Goal: Information Seeking & Learning: Compare options

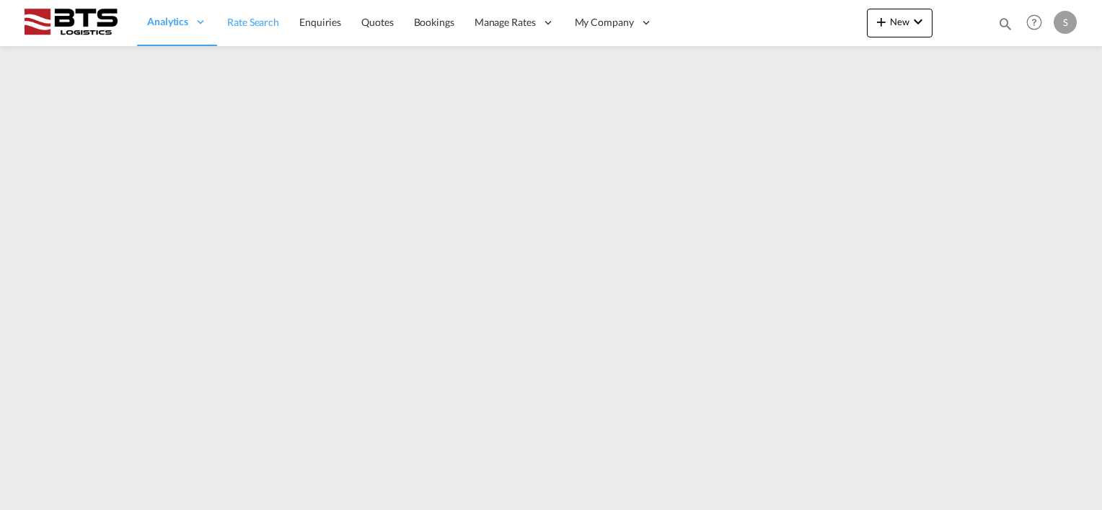
click at [247, 23] on span "Rate Search" at bounding box center [253, 22] width 52 height 12
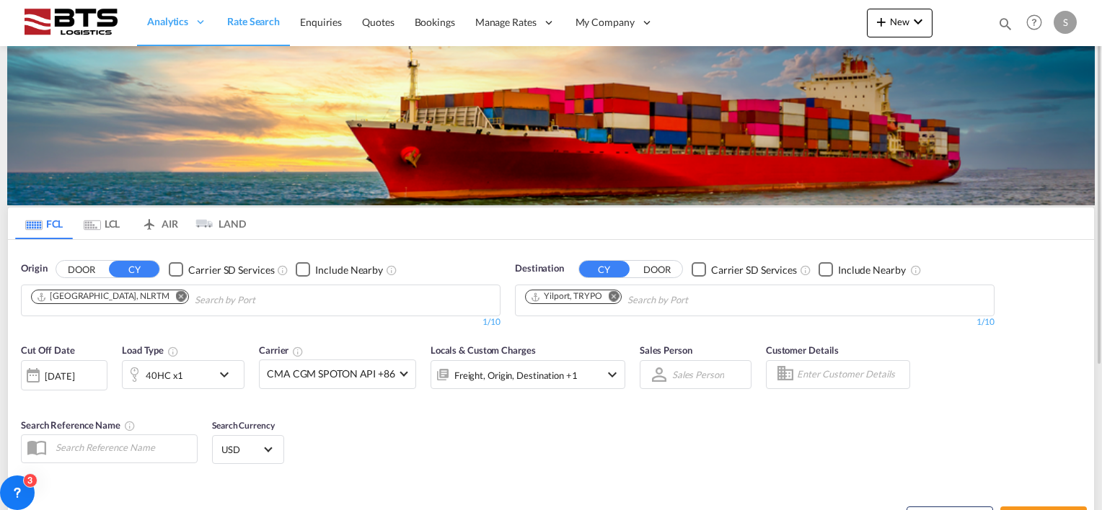
click at [409, 428] on div "Cut Off Date [DATE] [DATE] Load Type 40HC x1 Carrier CMA CGM SPOTON API +86 Onl…" at bounding box center [551, 406] width 1086 height 141
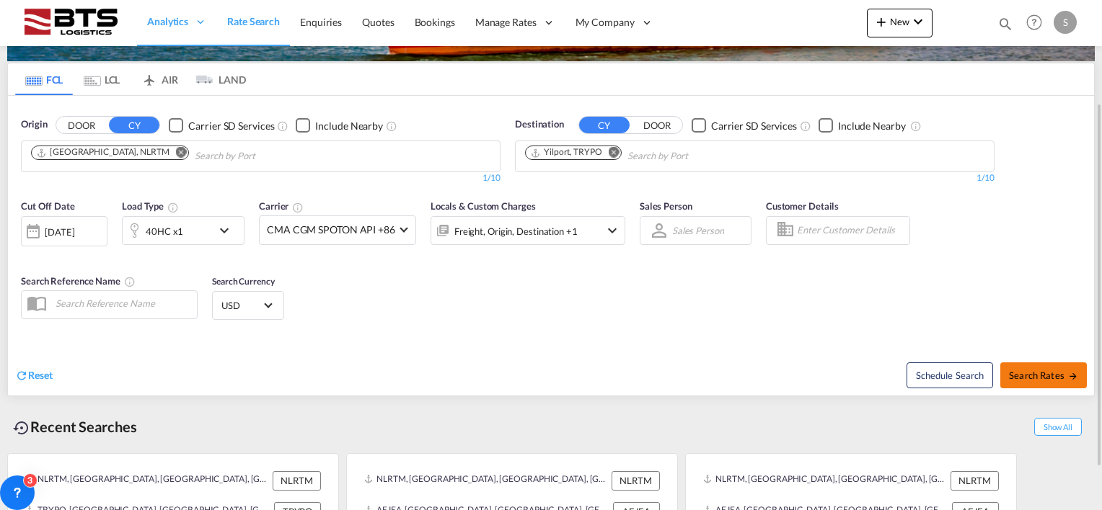
click at [1044, 375] on span "Search Rates" at bounding box center [1043, 376] width 69 height 12
type input "NLRTM to TRYPO / 12 Aug 2025"
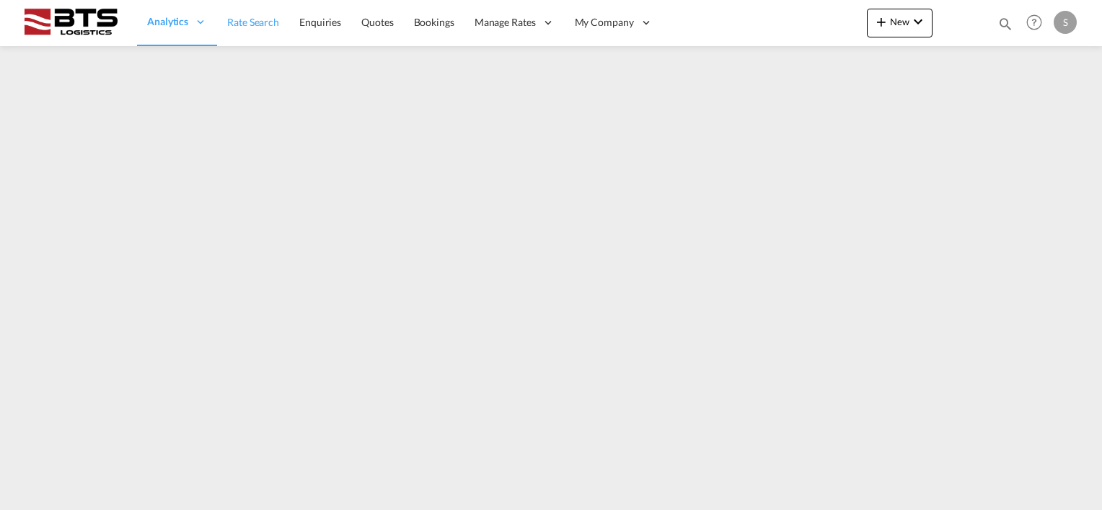
click at [266, 22] on span "Rate Search" at bounding box center [253, 22] width 52 height 12
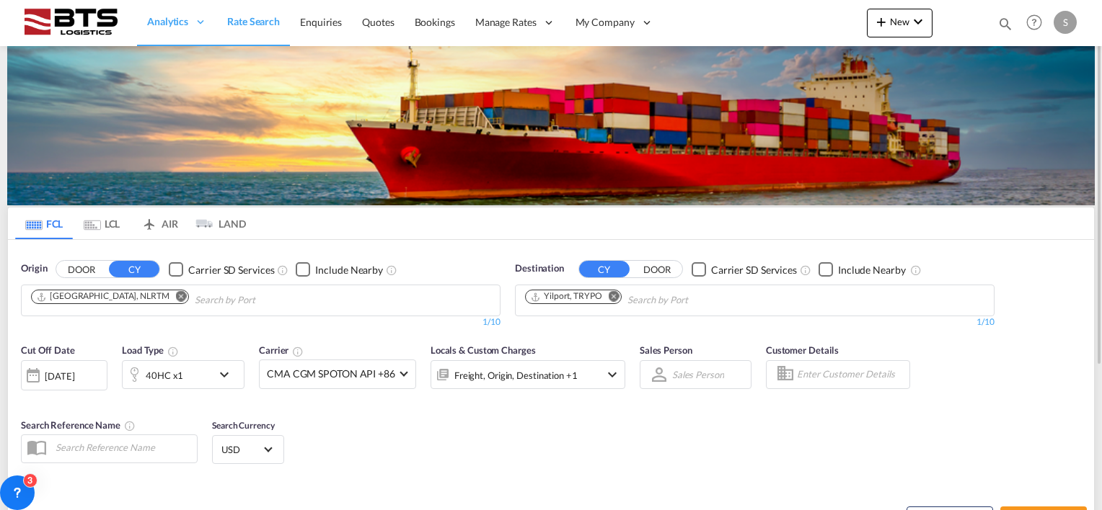
click at [613, 291] on md-icon "Remove" at bounding box center [613, 296] width 11 height 11
click at [581, 294] on input "Chips input." at bounding box center [593, 300] width 137 height 23
click at [574, 297] on body "Analytics Reports Dashboard Rate Search Enquiries Quotes Bookings" at bounding box center [551, 255] width 1102 height 510
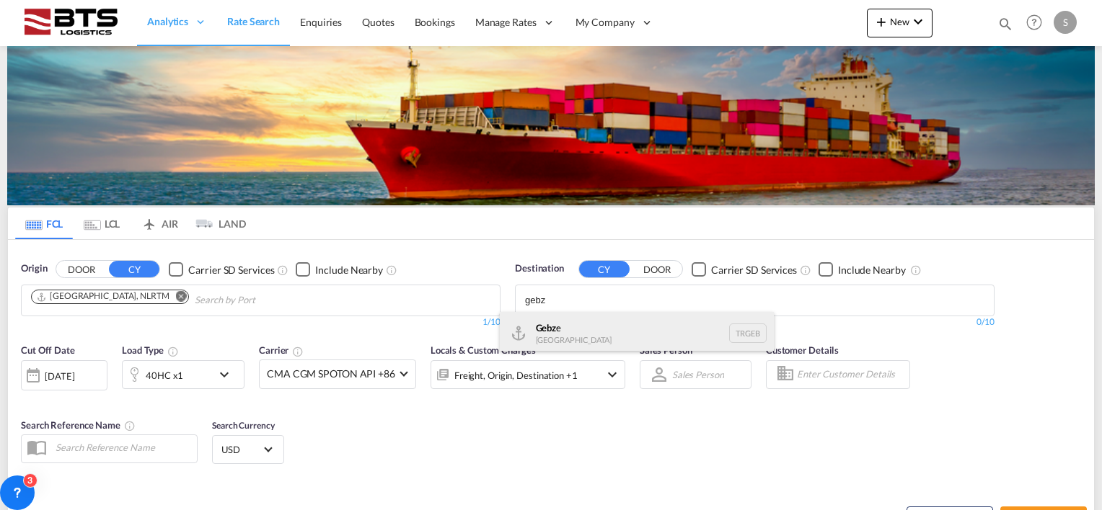
type input "gebz"
click at [562, 337] on div "Gebz e [GEOGRAPHIC_DATA] TRGEB" at bounding box center [637, 333] width 274 height 43
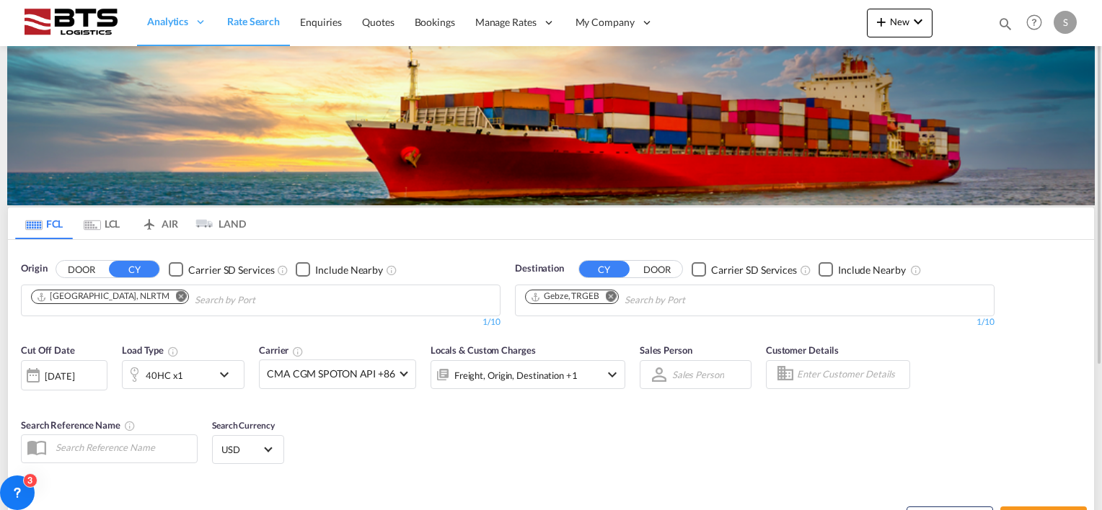
scroll to position [144, 0]
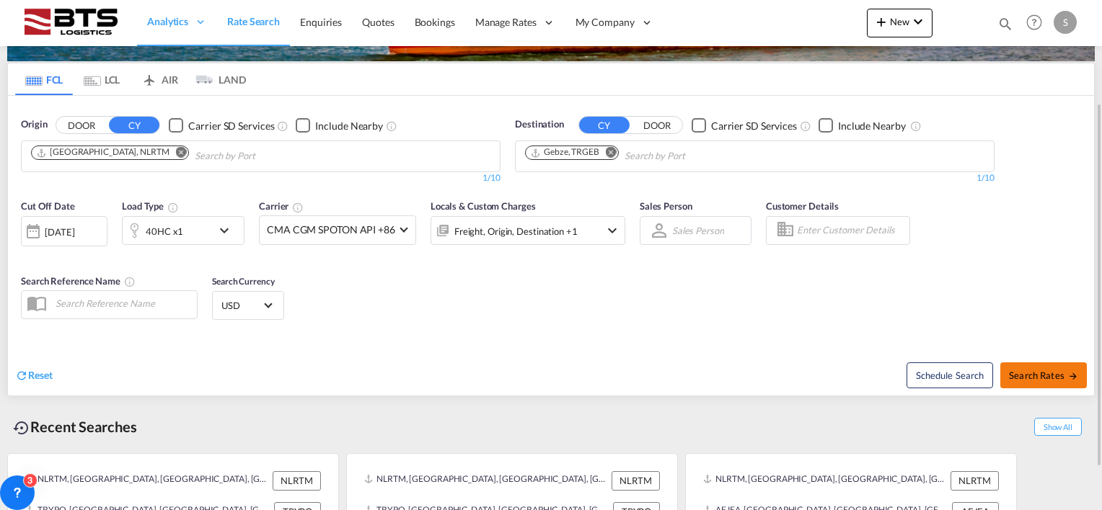
click at [1043, 374] on span "Search Rates" at bounding box center [1043, 376] width 69 height 12
type input "NLRTM to TRGEB / [DATE]"
